Goal: Unclear

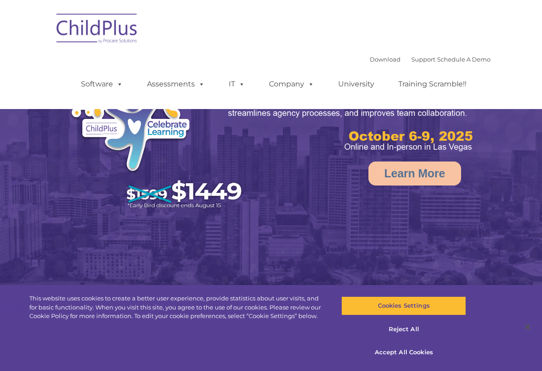
select select "MEDIUM"
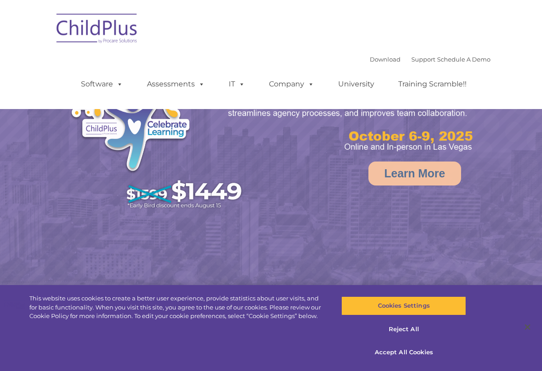
select select "MEDIUM"
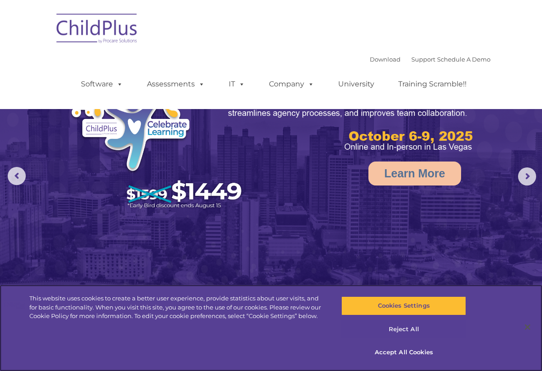
click at [394, 330] on button "Reject All" at bounding box center [403, 329] width 125 height 19
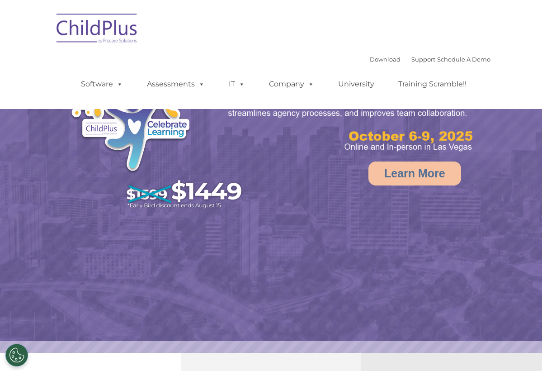
select select "MEDIUM"
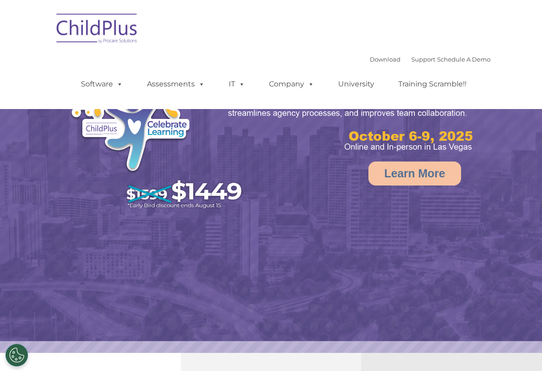
select select "MEDIUM"
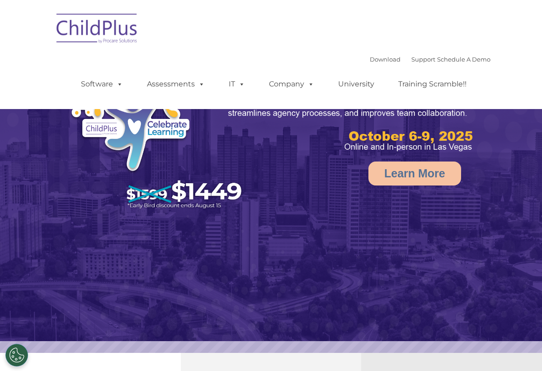
select select "MEDIUM"
